Goal: Find specific page/section: Find specific page/section

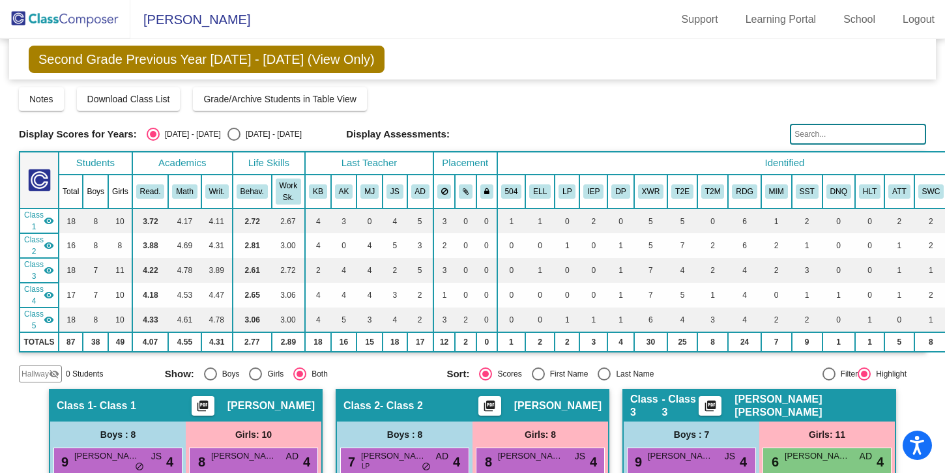
click at [49, 20] on img at bounding box center [65, 19] width 130 height 38
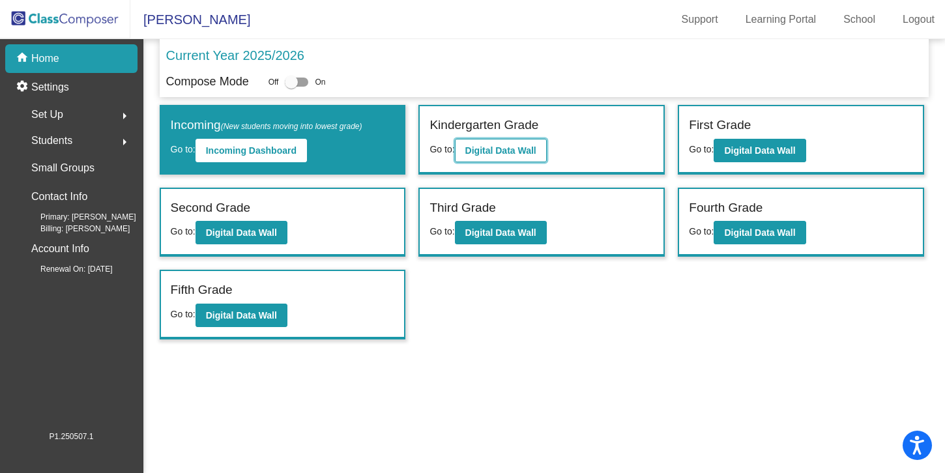
click at [505, 148] on b "Digital Data Wall" at bounding box center [501, 150] width 71 height 10
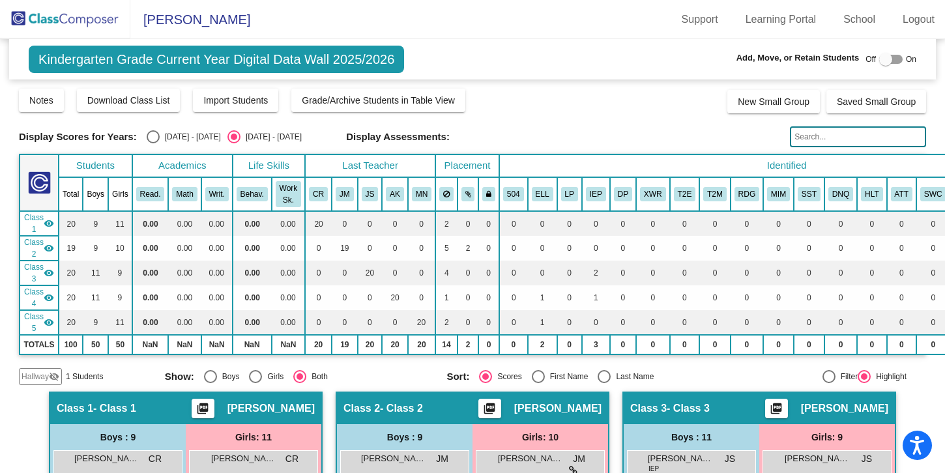
click at [827, 134] on input "text" at bounding box center [858, 136] width 136 height 21
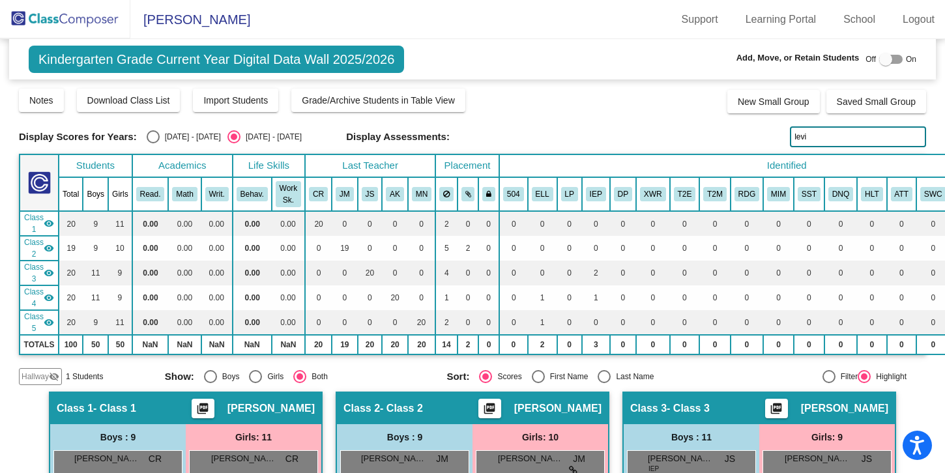
drag, startPoint x: 802, startPoint y: 138, endPoint x: 719, endPoint y: 144, distance: 83.1
click at [728, 147] on div "Display Scores for Years: 2024 - 2025 2025 - 2026 Display Assessments: levi" at bounding box center [473, 136] width 908 height 21
type input "l"
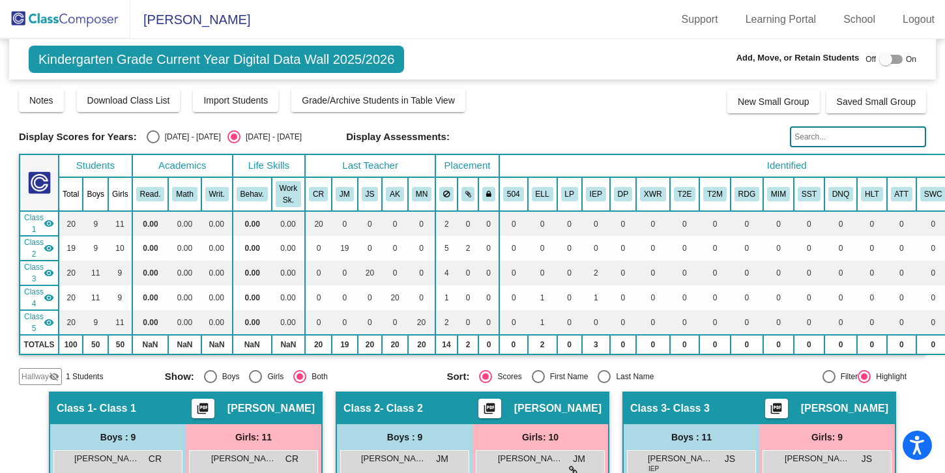
click at [69, 19] on img at bounding box center [65, 19] width 130 height 38
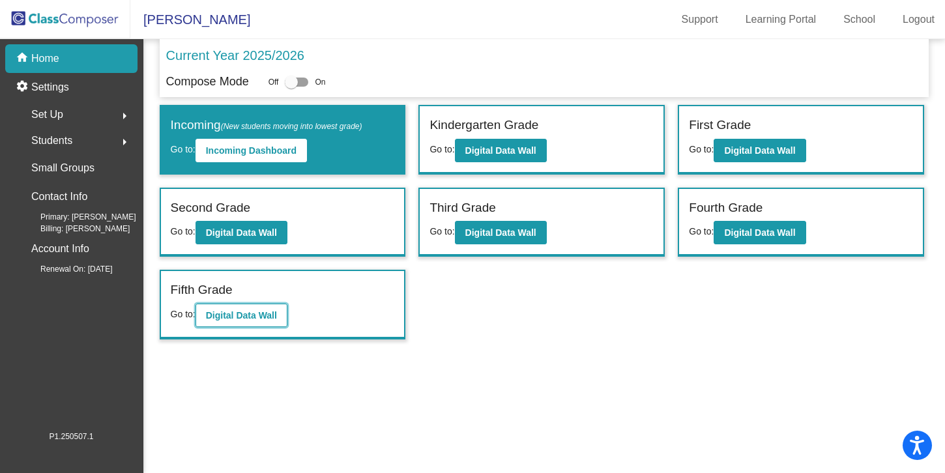
click at [210, 317] on b "Digital Data Wall" at bounding box center [241, 315] width 71 height 10
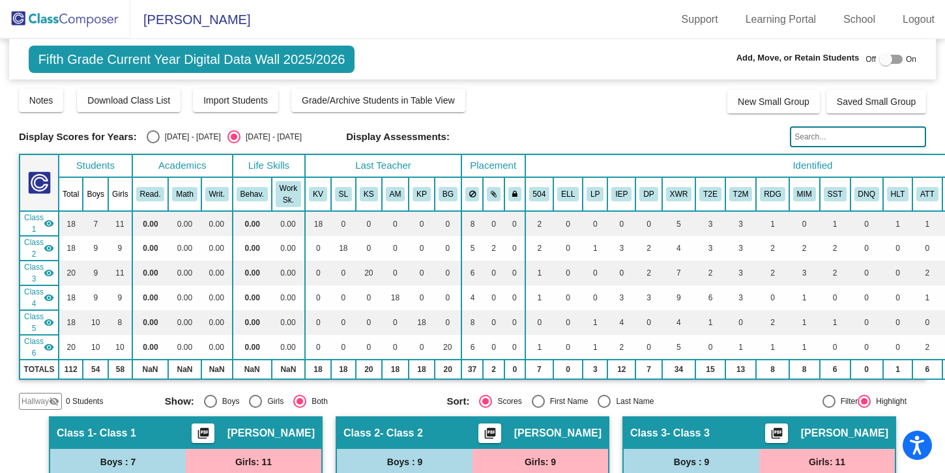
click at [841, 137] on input "text" at bounding box center [858, 136] width 136 height 21
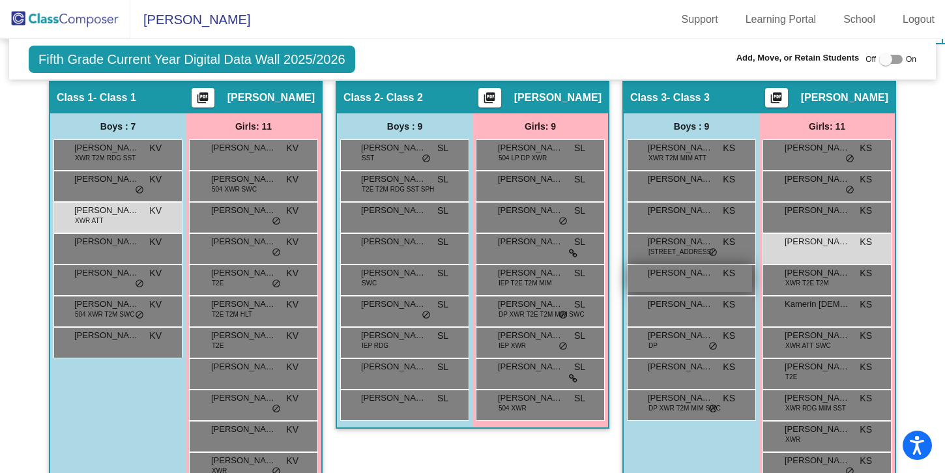
scroll to position [322, 0]
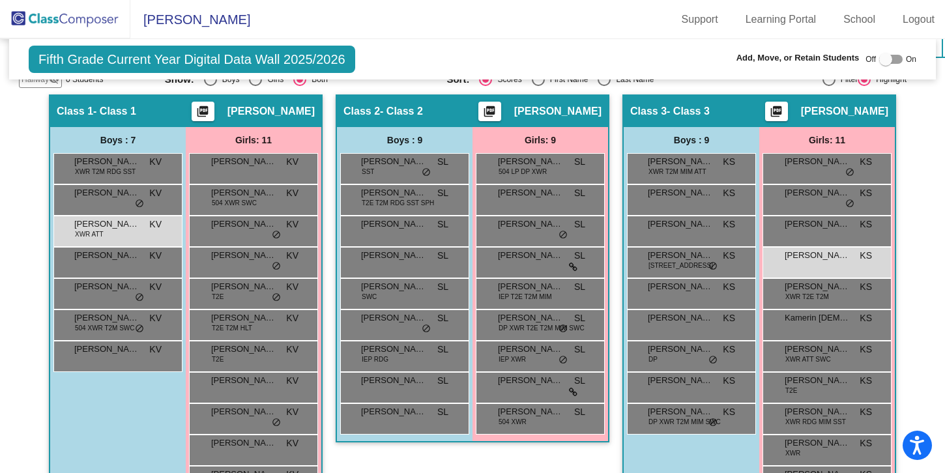
type input "cla"
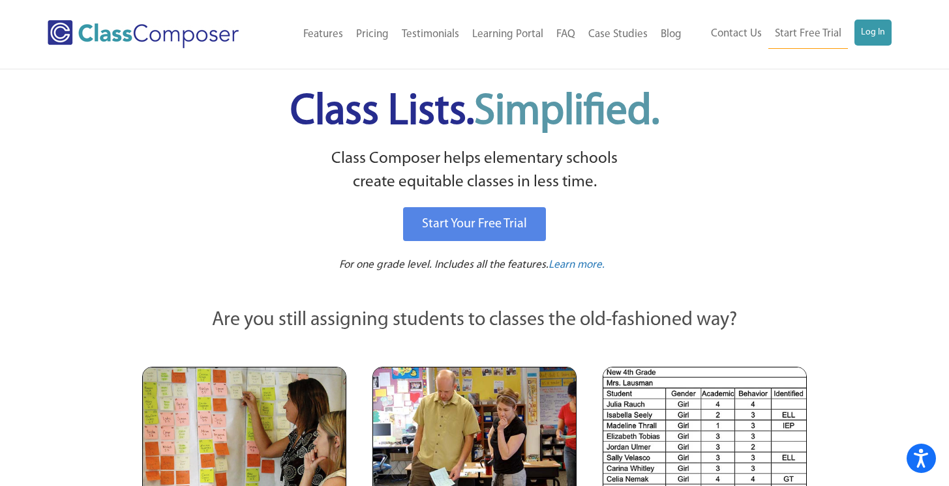
drag, startPoint x: 0, startPoint y: 0, endPoint x: 873, endPoint y: 33, distance: 873.7
click at [873, 33] on link "Log In" at bounding box center [872, 33] width 37 height 26
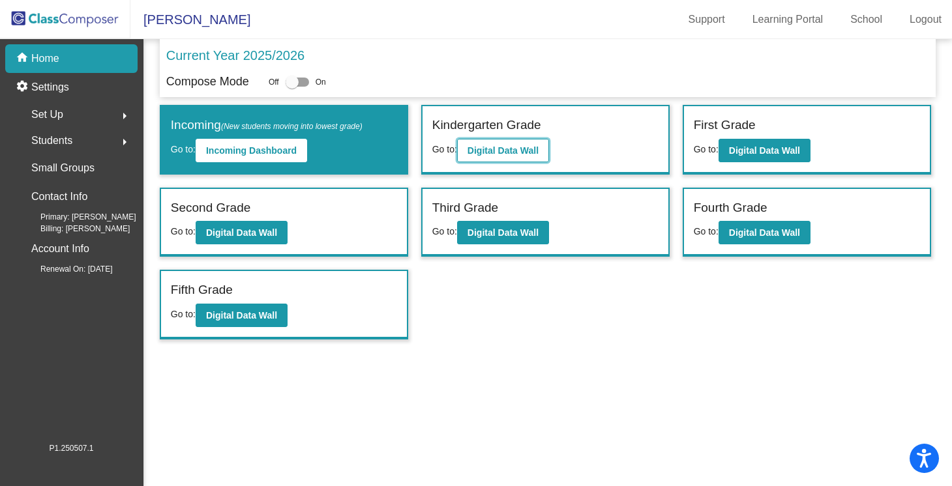
click at [522, 149] on b "Digital Data Wall" at bounding box center [502, 150] width 71 height 10
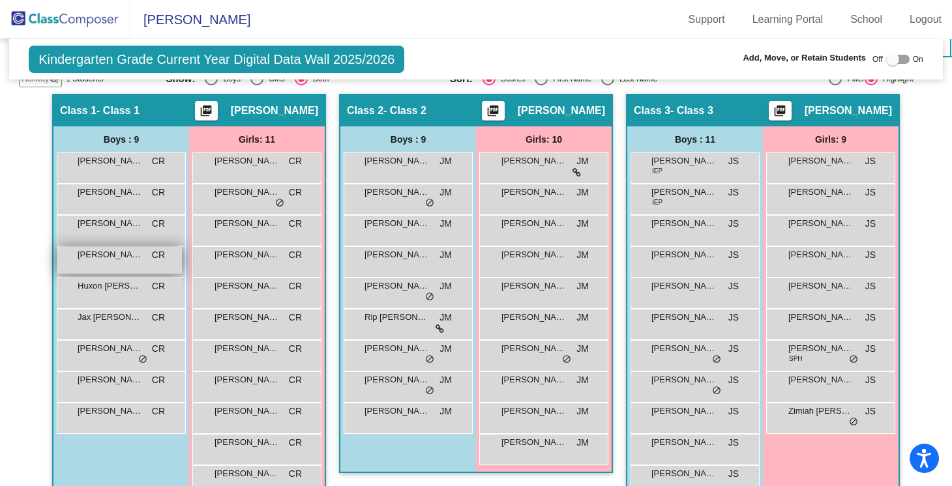
scroll to position [266, 0]
